Goal: Complete application form

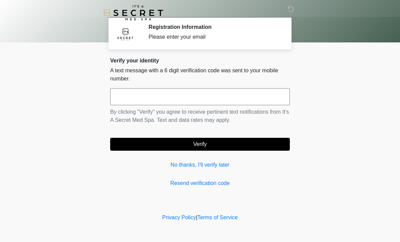
click at [244, 91] on input "text" at bounding box center [200, 96] width 180 height 17
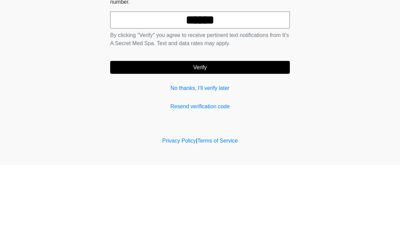
type input "******"
click at [231, 138] on button "Verify" at bounding box center [200, 144] width 180 height 13
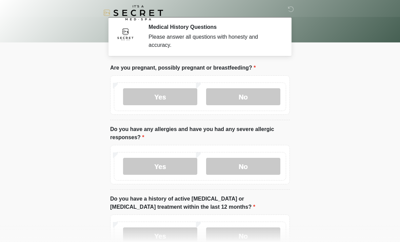
click at [258, 93] on label "No" at bounding box center [243, 96] width 74 height 17
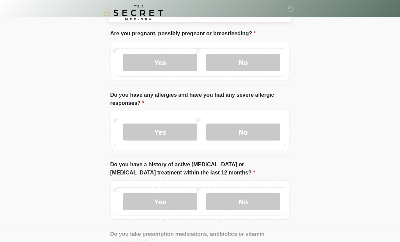
scroll to position [35, 0]
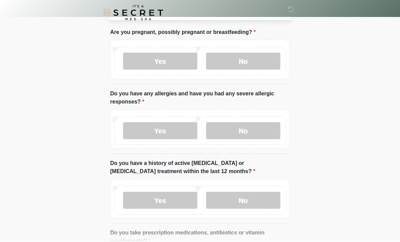
click at [251, 131] on label "No" at bounding box center [243, 130] width 74 height 17
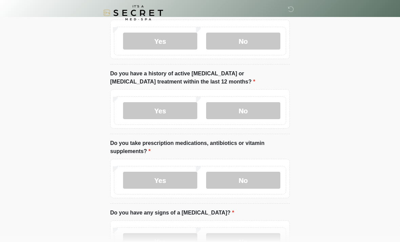
scroll to position [126, 0]
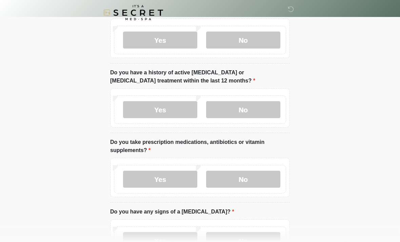
click at [257, 108] on label "No" at bounding box center [243, 109] width 74 height 17
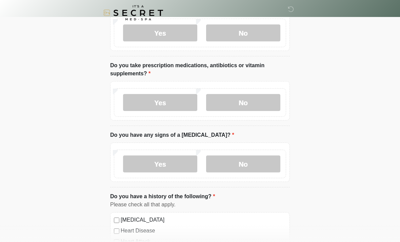
scroll to position [204, 0]
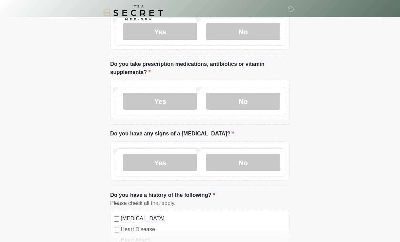
click at [160, 95] on label "Yes" at bounding box center [160, 101] width 74 height 17
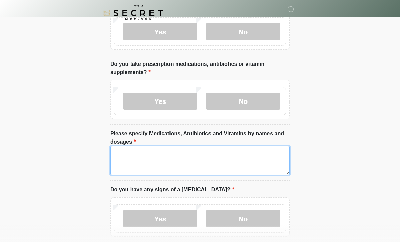
click at [220, 157] on textarea "Please specify Medications, Antibiotics and Vitamins by names and dosages" at bounding box center [200, 160] width 180 height 29
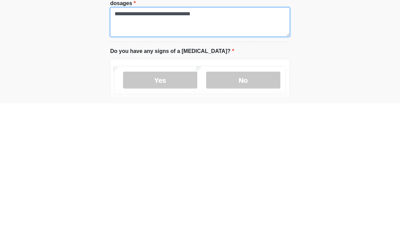
type textarea "**********"
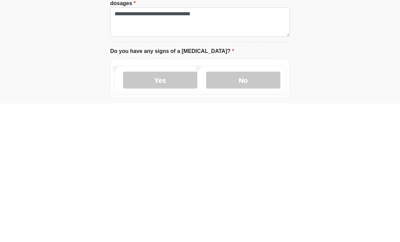
click at [242, 210] on label "No" at bounding box center [243, 218] width 74 height 17
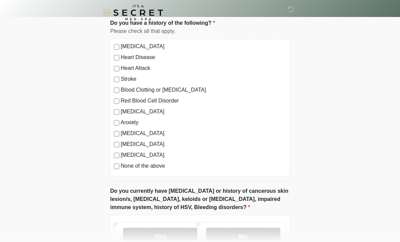
scroll to position [436, 0]
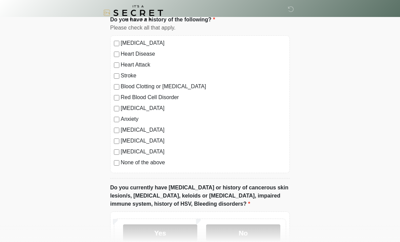
click at [166, 131] on label "[MEDICAL_DATA]" at bounding box center [204, 130] width 166 height 8
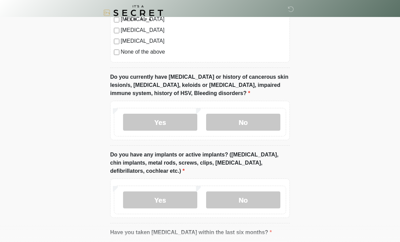
scroll to position [546, 0]
click at [250, 119] on label "No" at bounding box center [243, 122] width 74 height 17
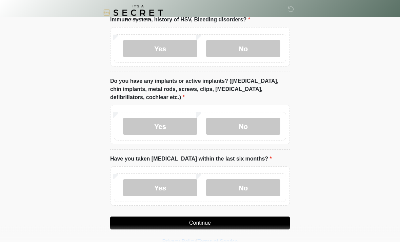
scroll to position [620, 0]
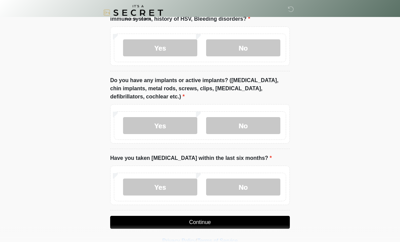
click at [171, 122] on label "Yes" at bounding box center [160, 125] width 74 height 17
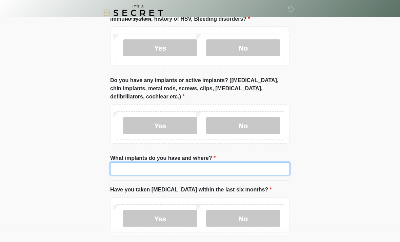
click at [257, 166] on input "What implants do you have and where?" at bounding box center [200, 168] width 180 height 13
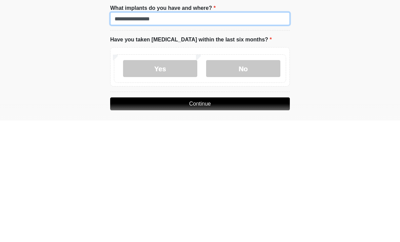
scroll to position [649, 0]
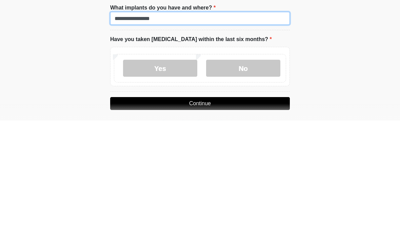
type input "**********"
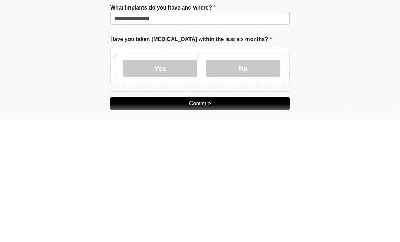
click at [255, 181] on label "No" at bounding box center [243, 189] width 74 height 17
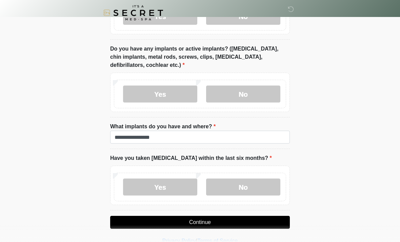
click at [232, 221] on button "Continue" at bounding box center [200, 222] width 180 height 13
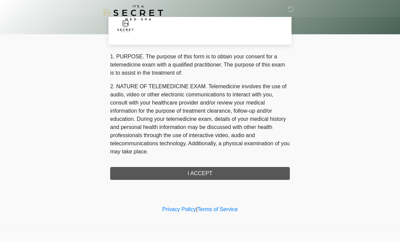
scroll to position [0, 0]
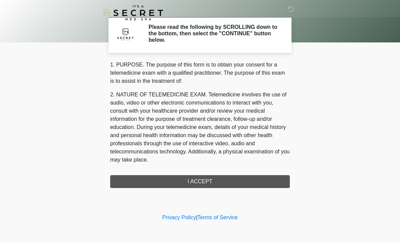
click at [245, 183] on div "1. PURPOSE. The purpose of this form is to obtain your consent for a telemedici…" at bounding box center [200, 124] width 180 height 127
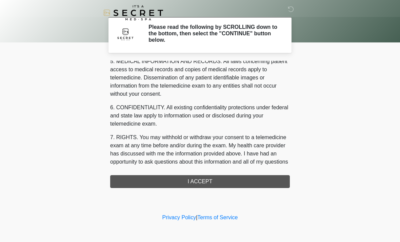
click at [227, 180] on div "1. PURPOSE. The purpose of this form is to obtain your consent for a telemedici…" at bounding box center [200, 124] width 180 height 127
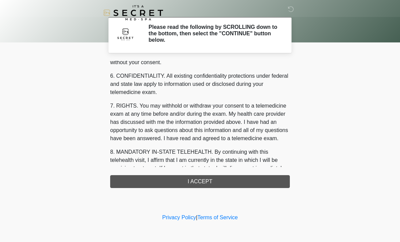
click at [208, 182] on div "1. PURPOSE. The purpose of this form is to obtain your consent for a telemedici…" at bounding box center [200, 124] width 180 height 127
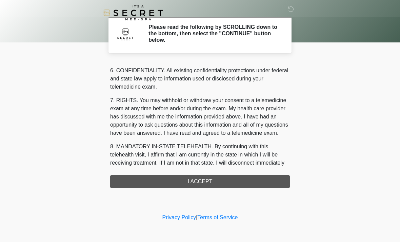
scroll to position [258, 0]
click at [204, 184] on div "1. PURPOSE. The purpose of this form is to obtain your consent for a telemedici…" at bounding box center [200, 124] width 180 height 127
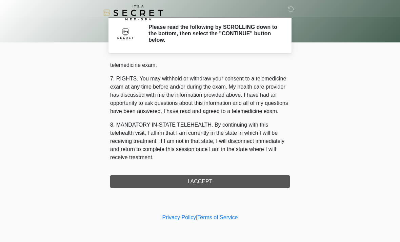
scroll to position [287, 0]
click at [209, 179] on button "I ACCEPT" at bounding box center [200, 181] width 180 height 13
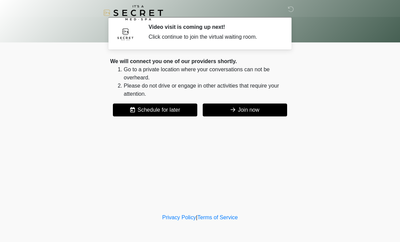
click at [259, 115] on button "Join now" at bounding box center [245, 109] width 84 height 13
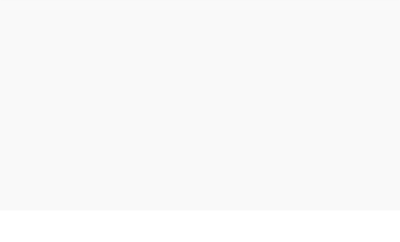
scroll to position [2, 0]
